Goal: Information Seeking & Learning: Check status

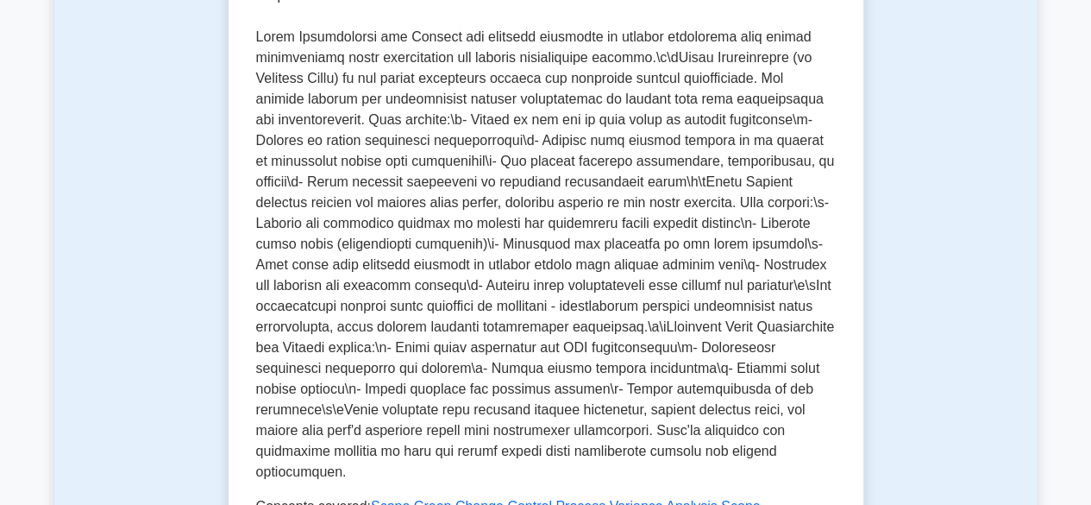
scroll to position [431, 0]
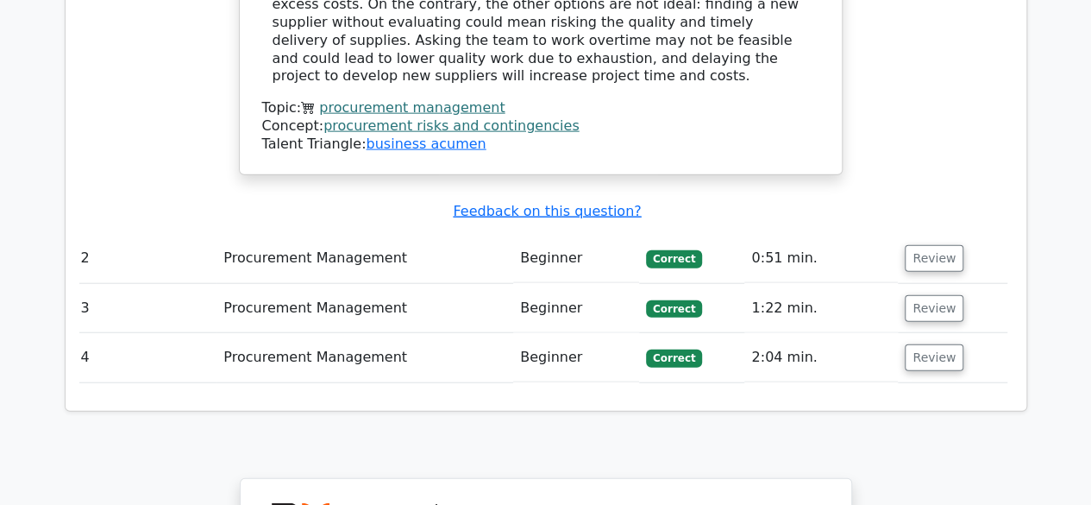
scroll to position [1977, 0]
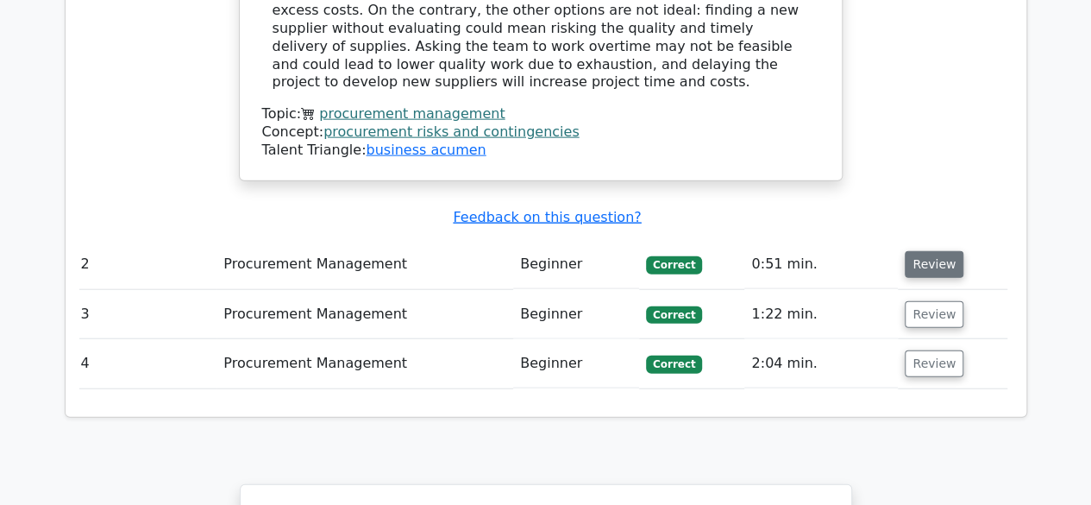
click at [914, 251] on button "Review" at bounding box center [934, 264] width 59 height 27
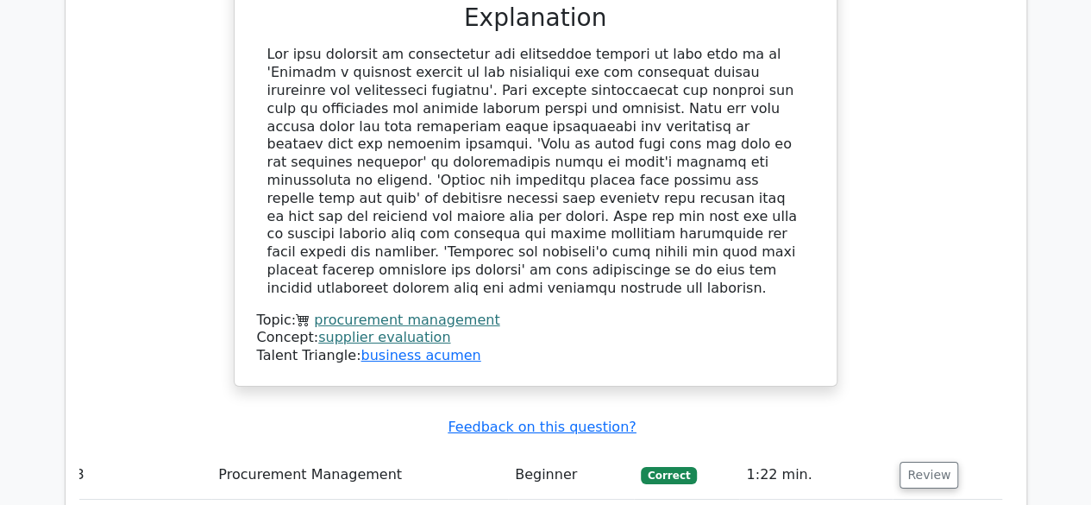
scroll to position [2673, 0]
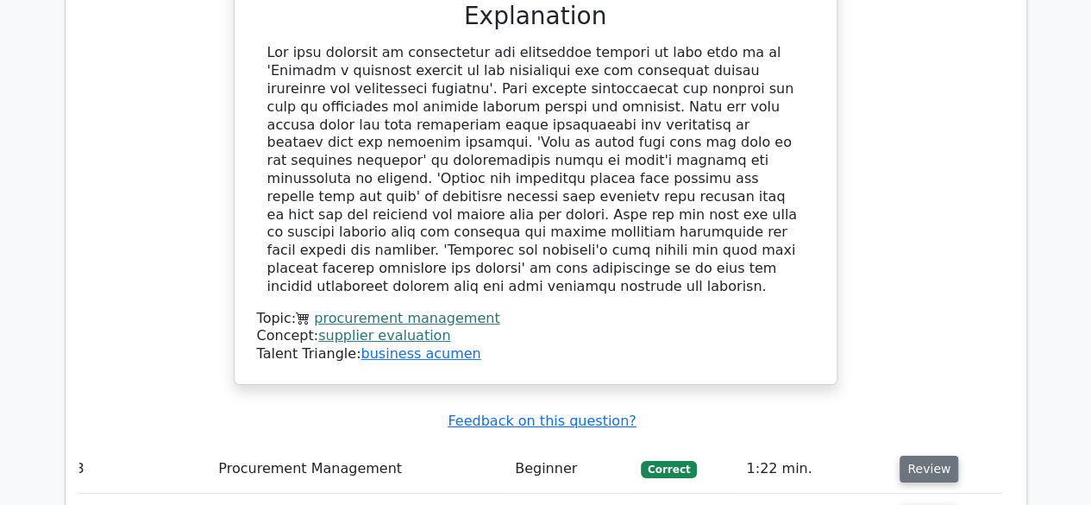
click at [917, 455] on button "Review" at bounding box center [929, 468] width 59 height 27
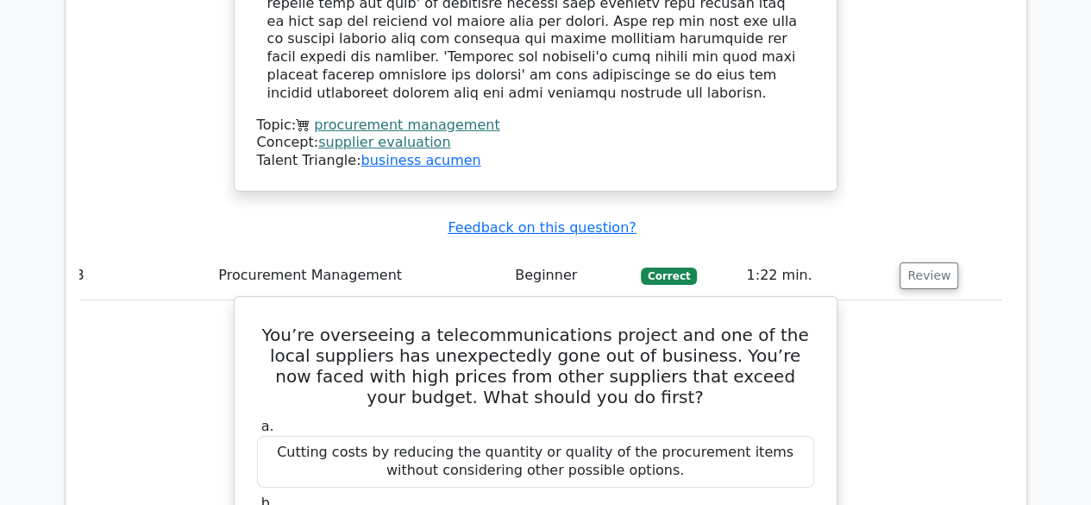
scroll to position [2866, 0]
drag, startPoint x: 611, startPoint y: 247, endPoint x: 528, endPoint y: 269, distance: 85.8
click at [528, 418] on label "a. Cutting costs by reducing the quantity or quality of the procurement items w…" at bounding box center [535, 452] width 557 height 69
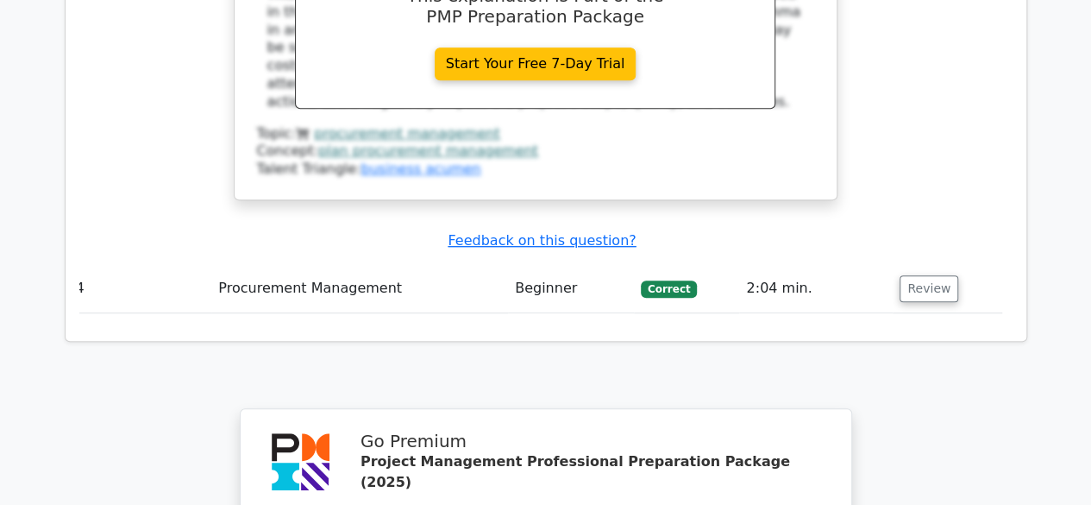
scroll to position [3697, 0]
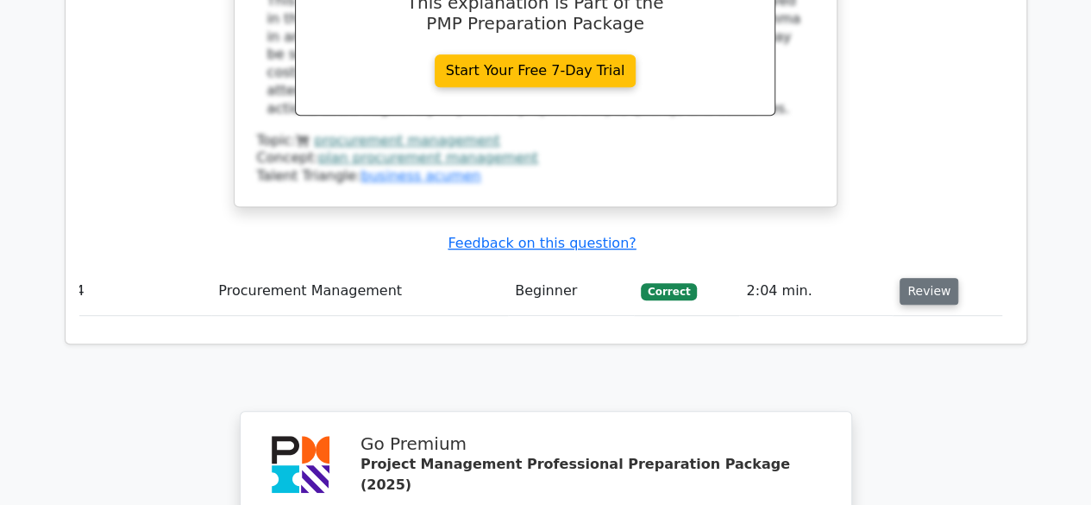
click at [916, 278] on button "Review" at bounding box center [929, 291] width 59 height 27
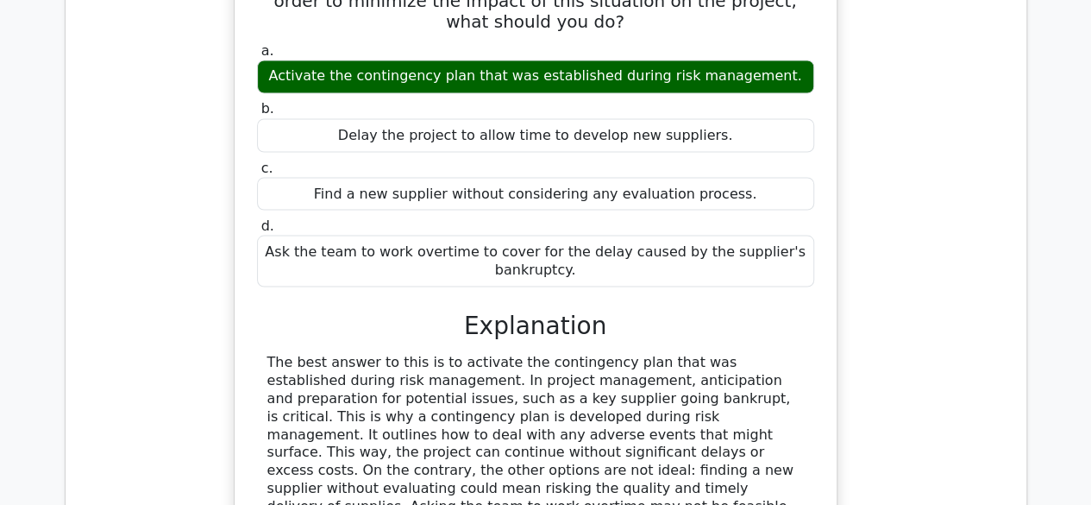
scroll to position [1522, 0]
